Goal: Task Accomplishment & Management: Use online tool/utility

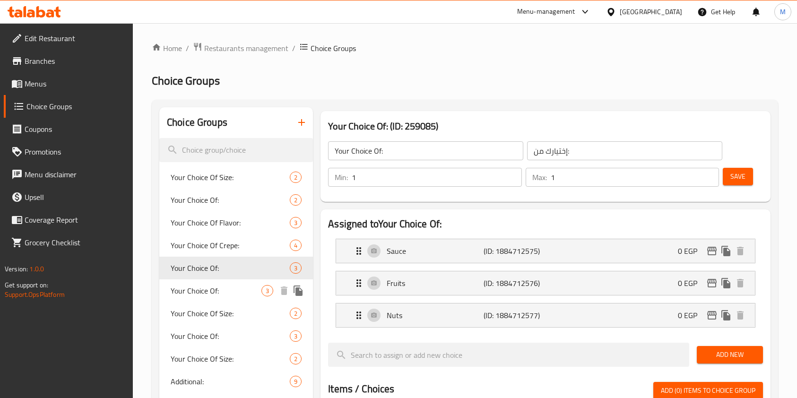
scroll to position [111, 0]
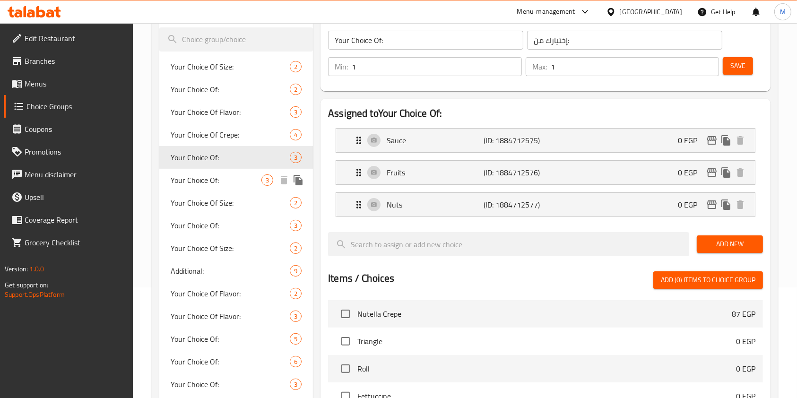
click at [237, 184] on span "Your Choice Of:" at bounding box center [216, 180] width 91 height 11
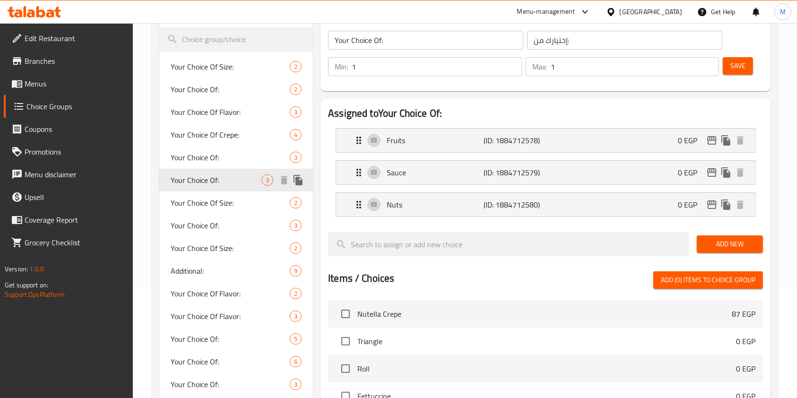
type input "0"
click at [225, 257] on div "Your Choice Of Size: 2" at bounding box center [236, 248] width 154 height 23
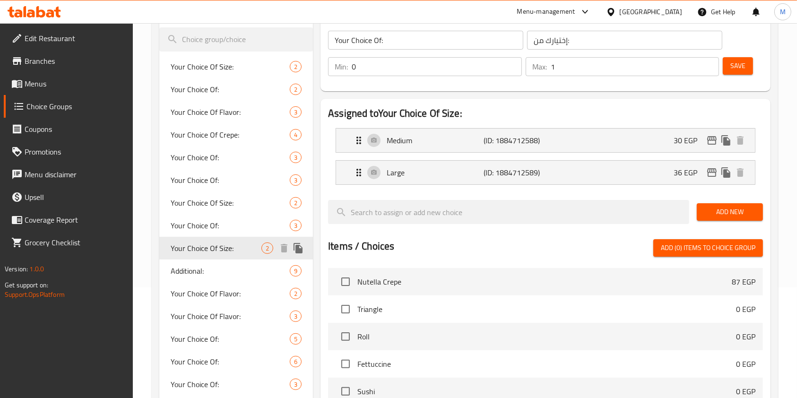
type input "Your Choice Of Size:"
type input "إختيارك من الحجم:"
type input "1"
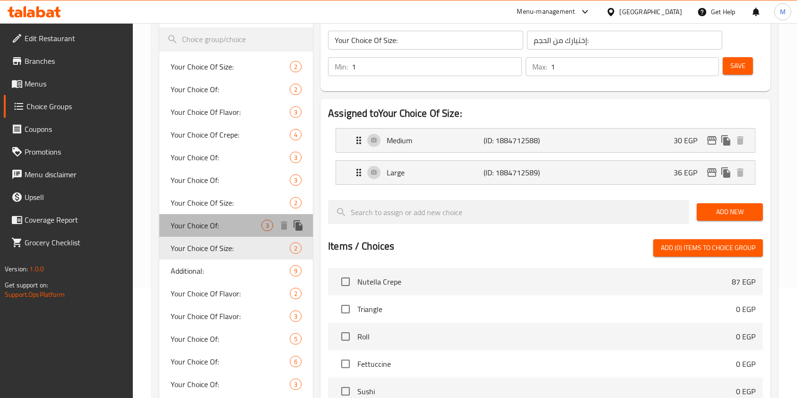
click at [221, 232] on div "Your Choice Of: 3" at bounding box center [236, 225] width 154 height 23
type input "Your Choice Of:"
type input "إختيارك من:"
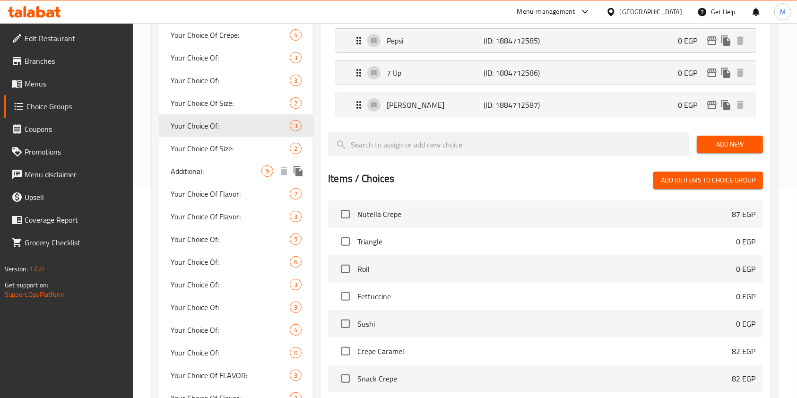
scroll to position [237, 0]
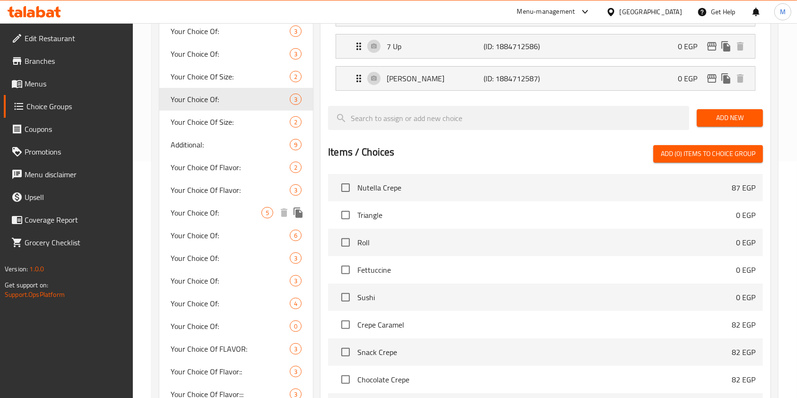
click at [234, 207] on span "Your Choice Of:" at bounding box center [216, 212] width 91 height 11
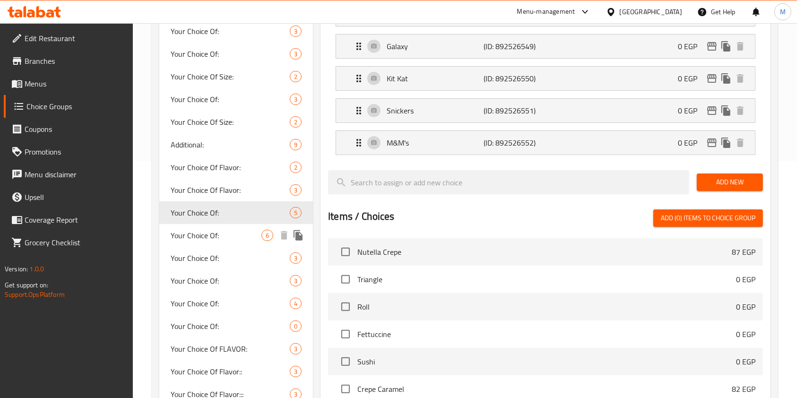
click at [240, 247] on div "Your Choice Of: 3" at bounding box center [236, 258] width 154 height 23
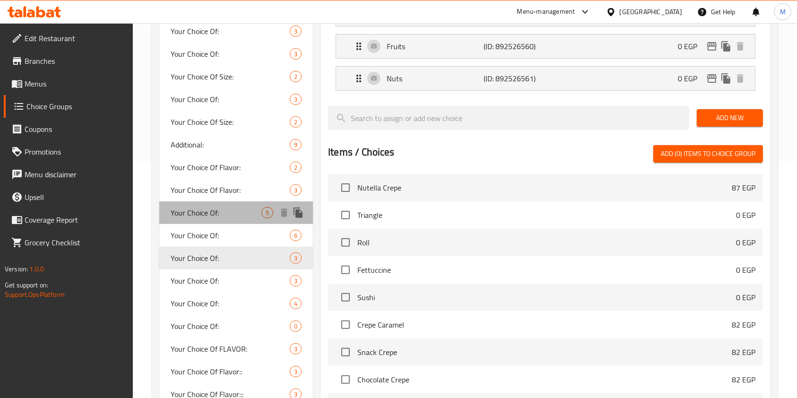
click at [227, 215] on span "Your Choice Of:" at bounding box center [216, 212] width 91 height 11
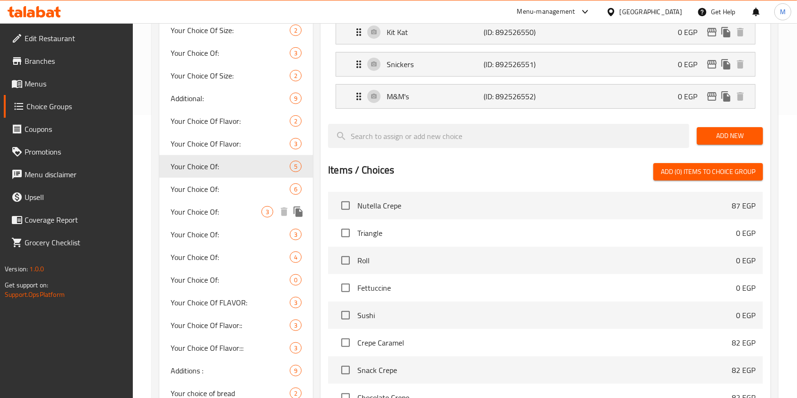
scroll to position [300, 0]
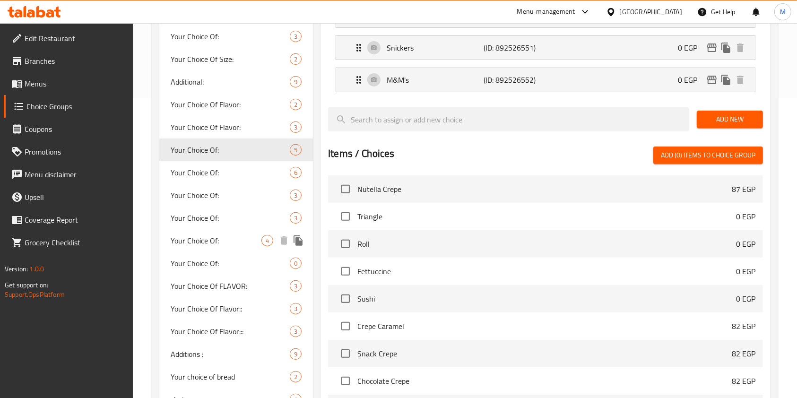
click at [235, 236] on span "Your Choice Of:" at bounding box center [216, 240] width 91 height 11
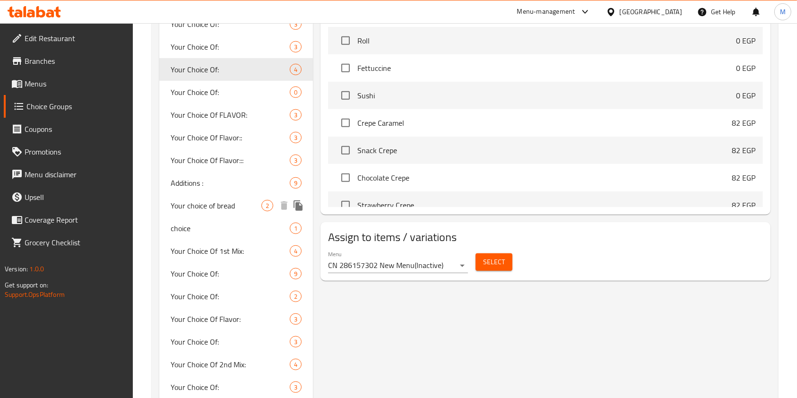
scroll to position [525, 0]
